Goal: Task Accomplishment & Management: Manage account settings

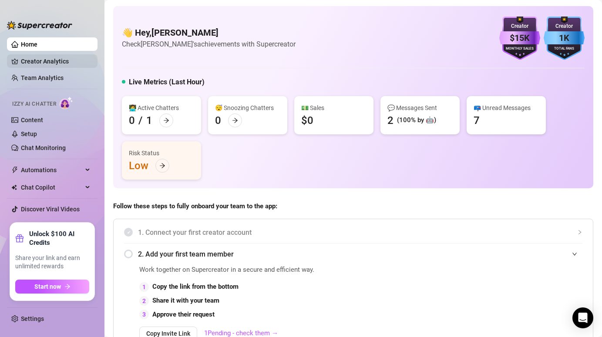
click at [48, 64] on link "Creator Analytics" at bounding box center [56, 61] width 70 height 14
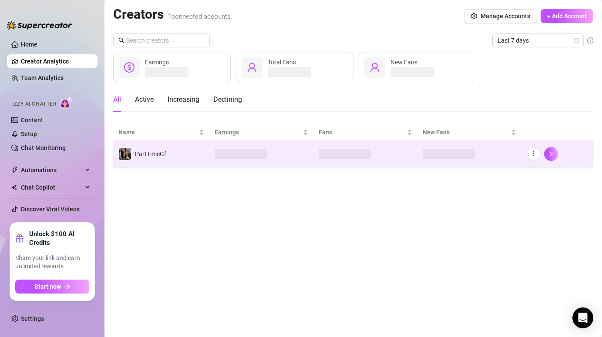
click at [191, 154] on td "PartTimeGf" at bounding box center [161, 154] width 96 height 26
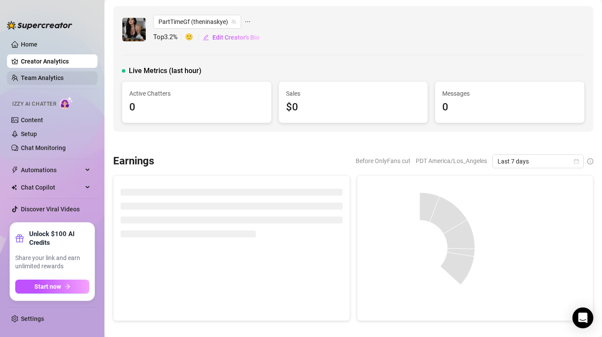
click at [38, 78] on link "Team Analytics" at bounding box center [42, 77] width 43 height 7
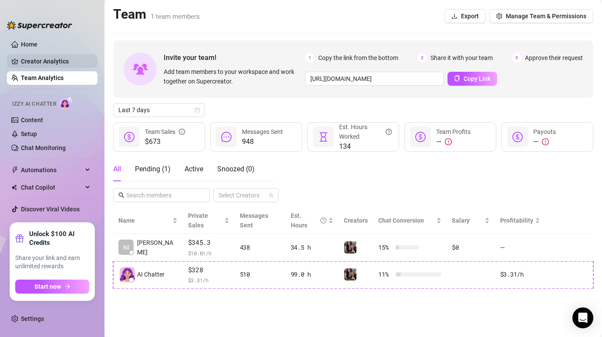
click at [43, 60] on link "Creator Analytics" at bounding box center [56, 61] width 70 height 14
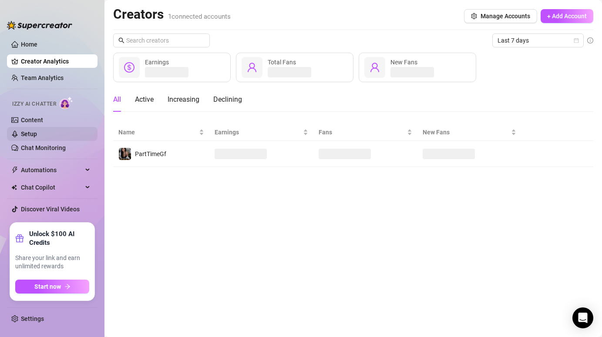
click at [30, 135] on link "Setup" at bounding box center [29, 134] width 16 height 7
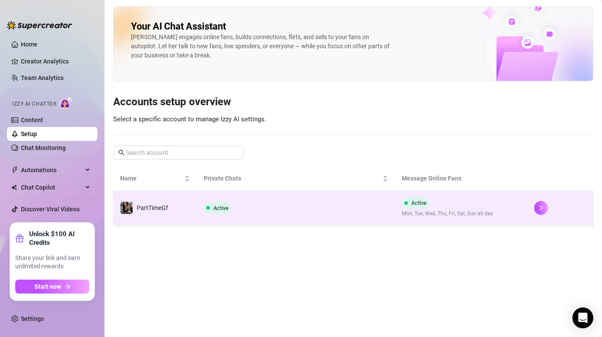
click at [198, 203] on td "Active" at bounding box center [296, 208] width 199 height 35
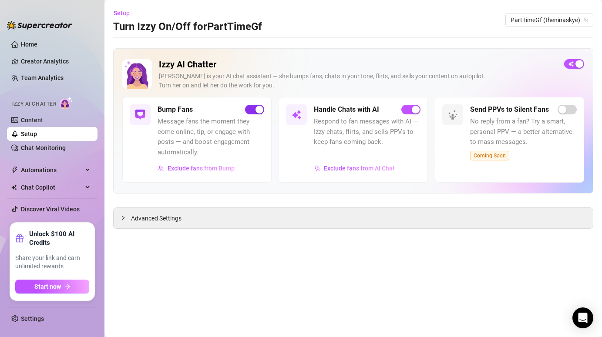
click at [257, 110] on div "button" at bounding box center [260, 110] width 8 height 8
